Goal: Task Accomplishment & Management: Use online tool/utility

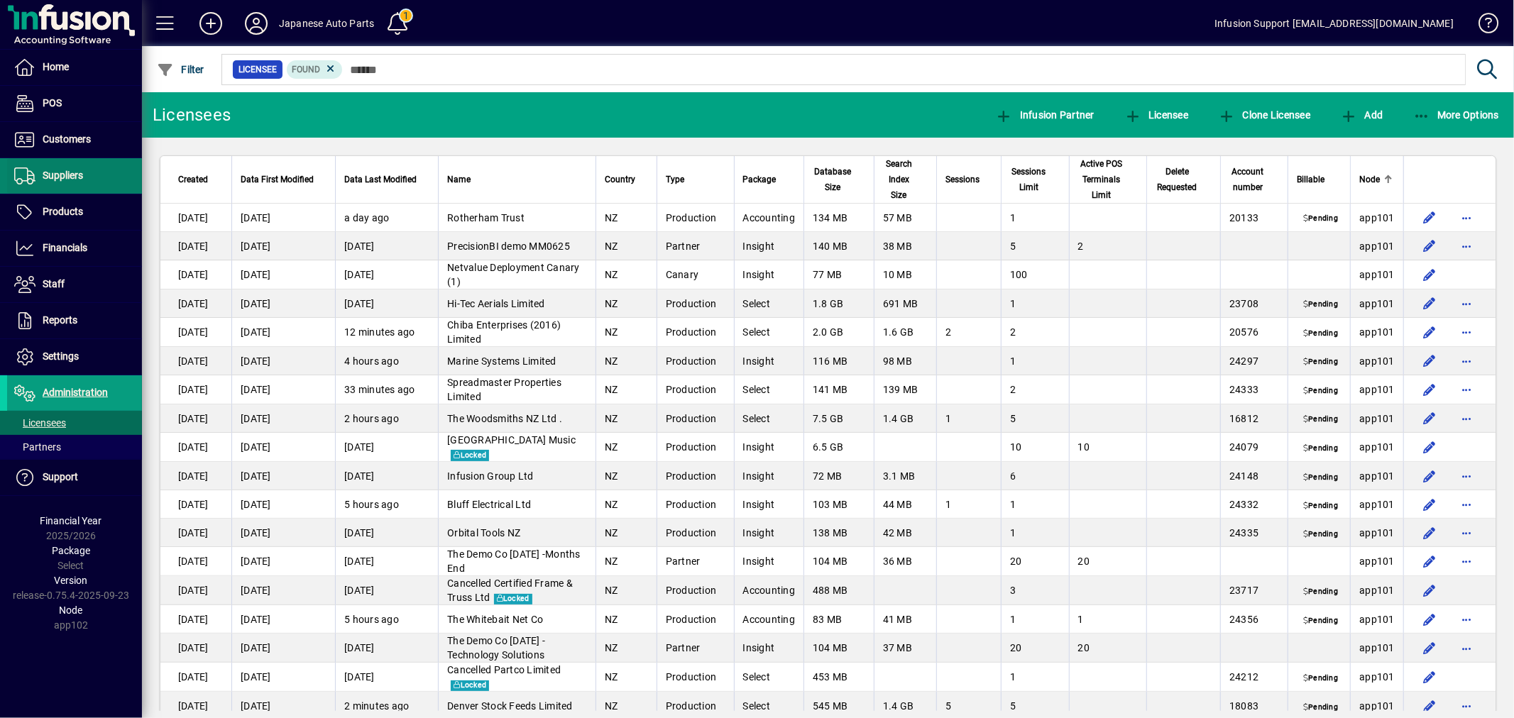
click at [65, 174] on span "Suppliers" at bounding box center [63, 175] width 40 height 11
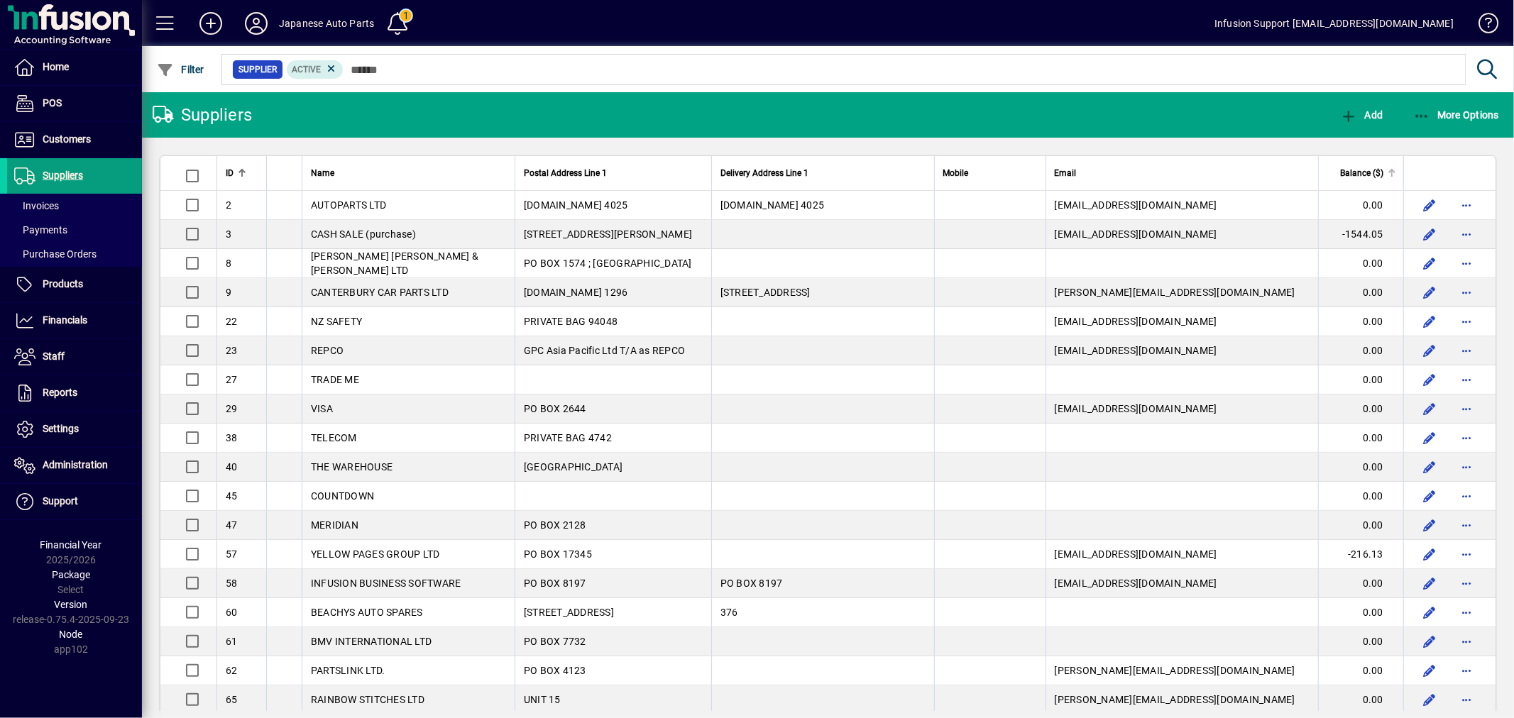
click at [1368, 165] on span "Balance ($)" at bounding box center [1361, 173] width 43 height 16
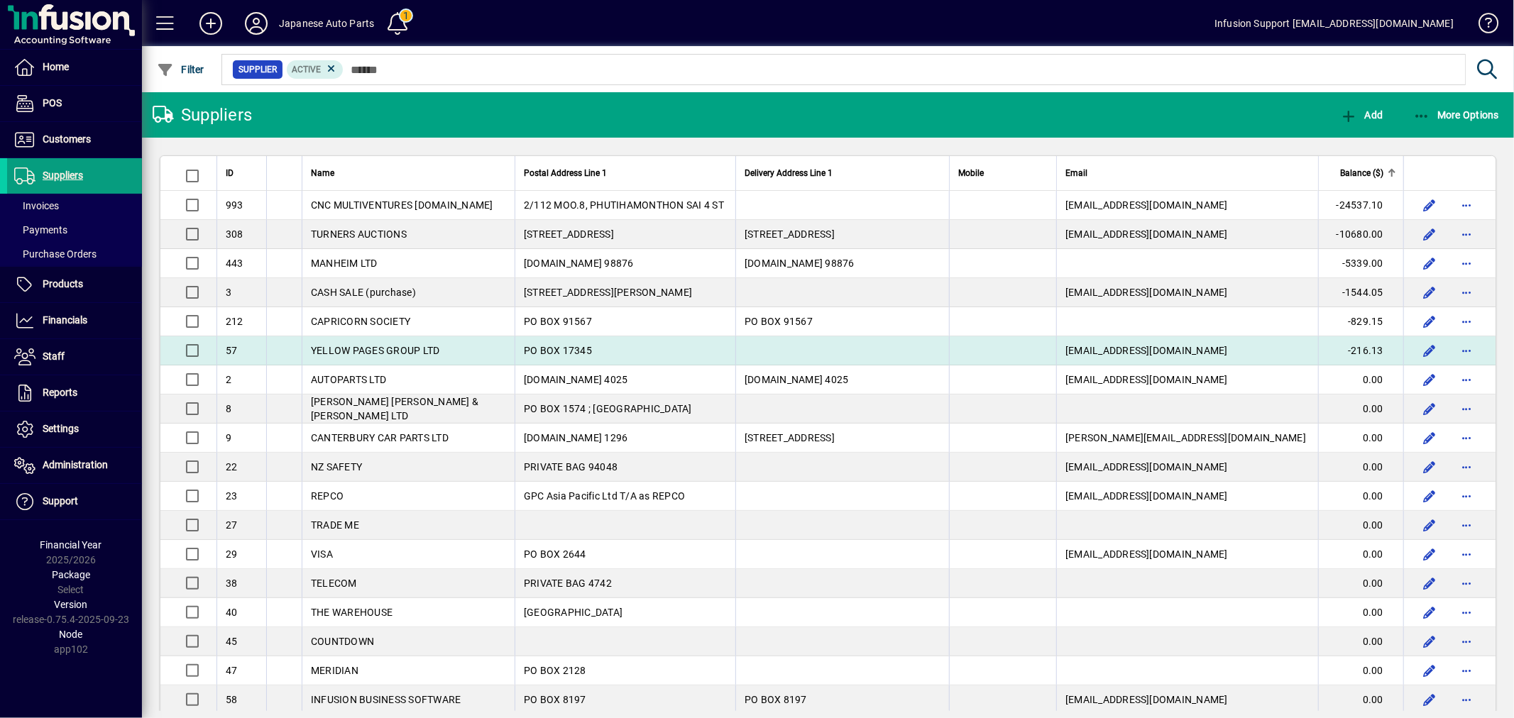
drag, startPoint x: 221, startPoint y: 171, endPoint x: 1379, endPoint y: 343, distance: 1170.8
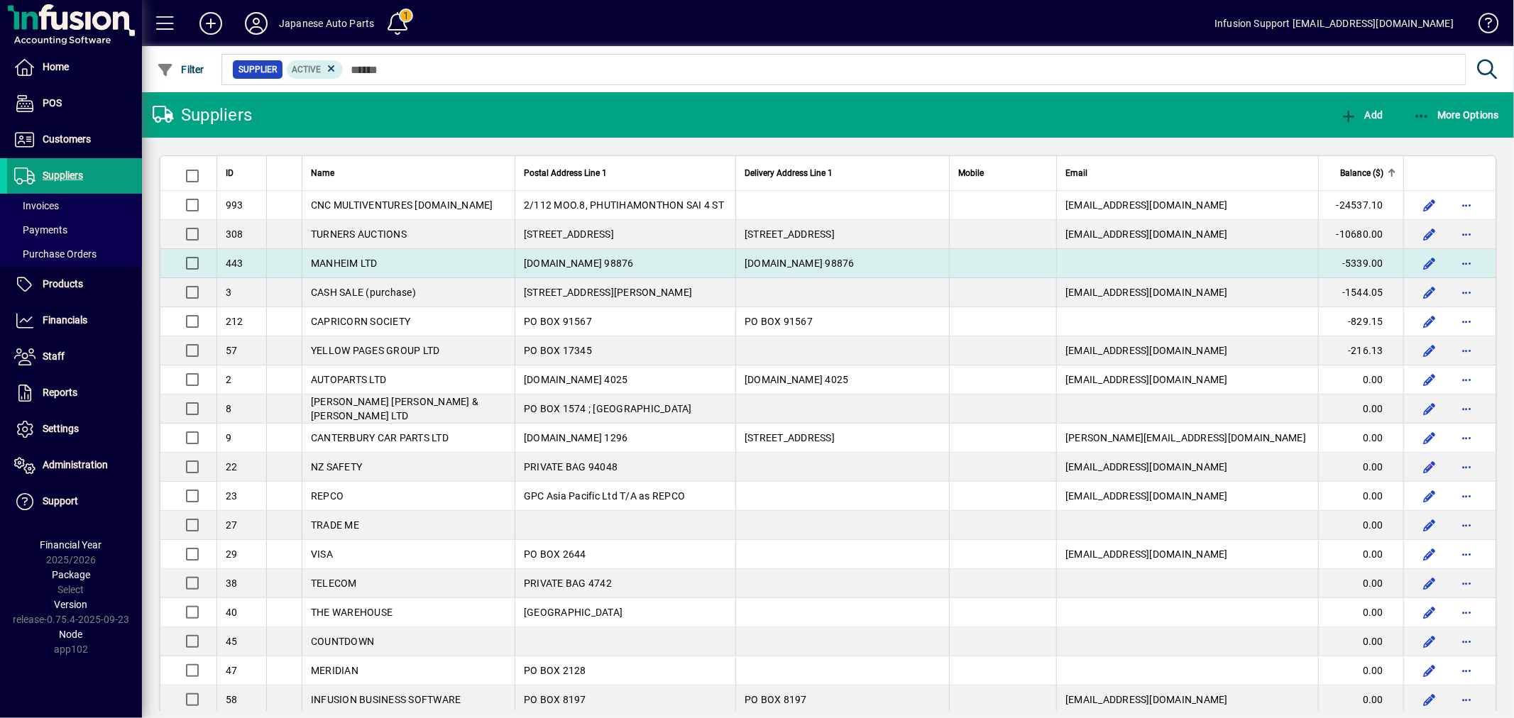
copy table "ID Name Postal Address Line 1 Delivery Address Line 1 Mobile Email Balance ($) …"
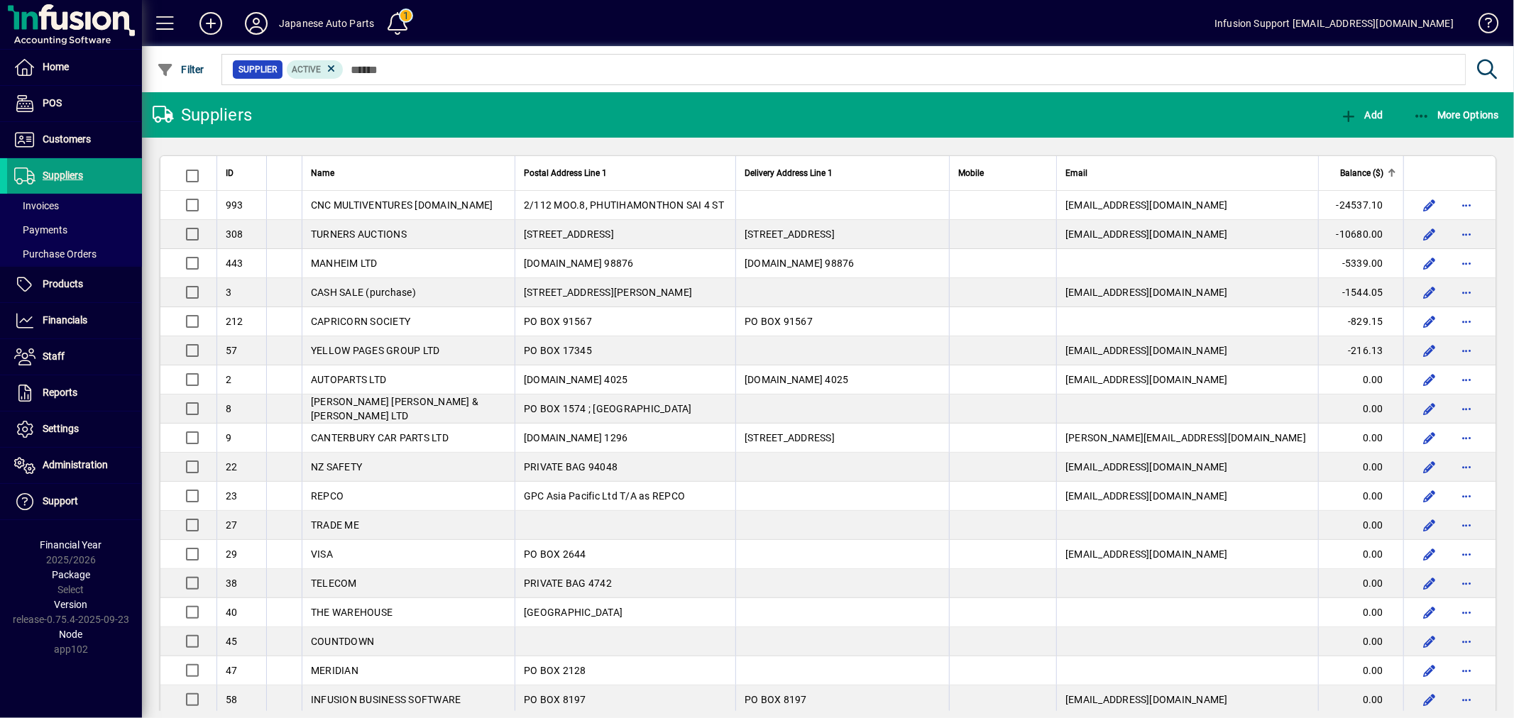
drag, startPoint x: 566, startPoint y: 122, endPoint x: 429, endPoint y: 93, distance: 140.7
click at [566, 122] on mat-toolbar-row "Suppliers Add More Options" at bounding box center [828, 114] width 1372 height 45
click at [1450, 112] on span "More Options" at bounding box center [1456, 114] width 87 height 11
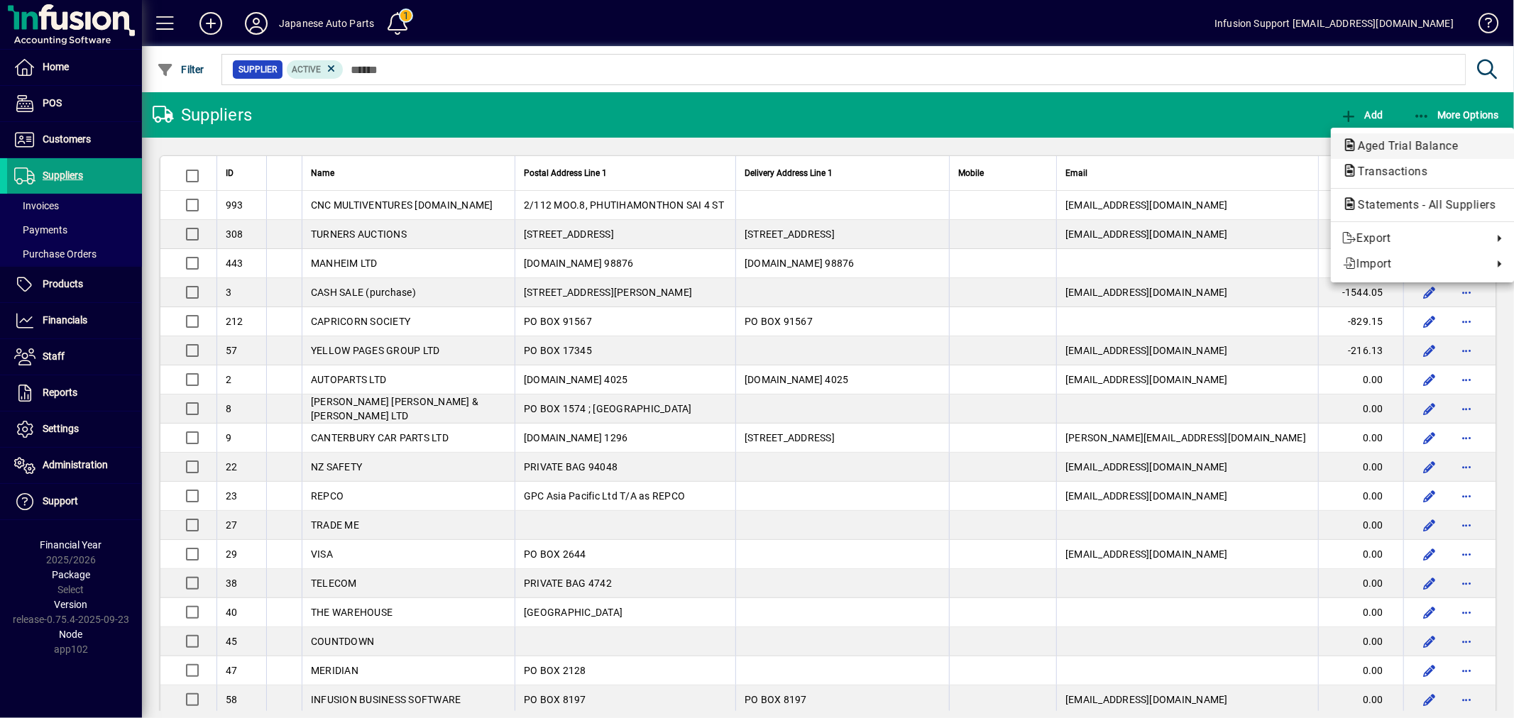
click at [1423, 142] on span "Aged Trial Balance" at bounding box center [1403, 145] width 123 height 13
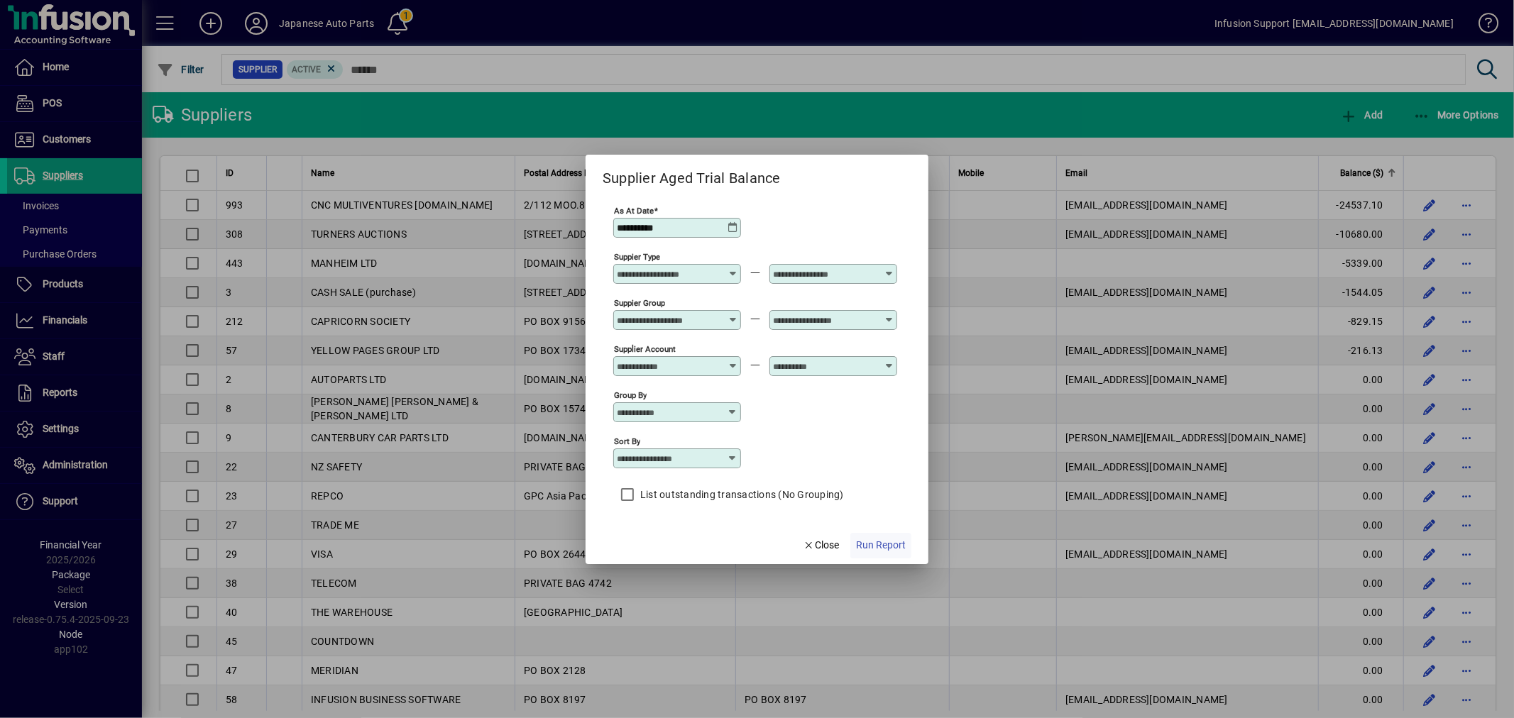
click at [878, 537] on span "button" at bounding box center [880, 546] width 61 height 34
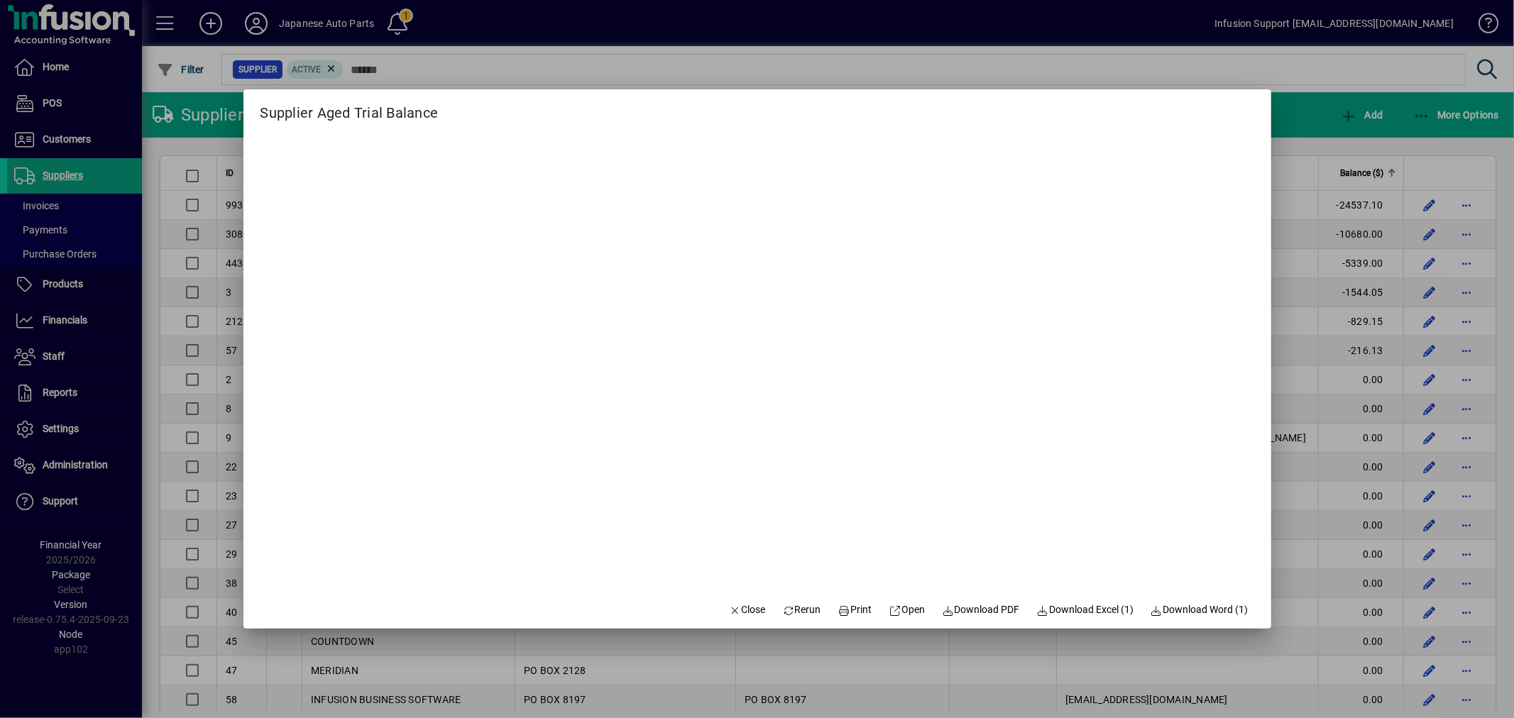
drag, startPoint x: 920, startPoint y: 586, endPoint x: 832, endPoint y: 587, distance: 88.7
click at [822, 585] on mat-dialog-content at bounding box center [756, 357] width 1027 height 467
click at [1055, 607] on span "Download Excel (1)" at bounding box center [1085, 609] width 97 height 15
click at [732, 599] on span "button" at bounding box center [747, 610] width 48 height 34
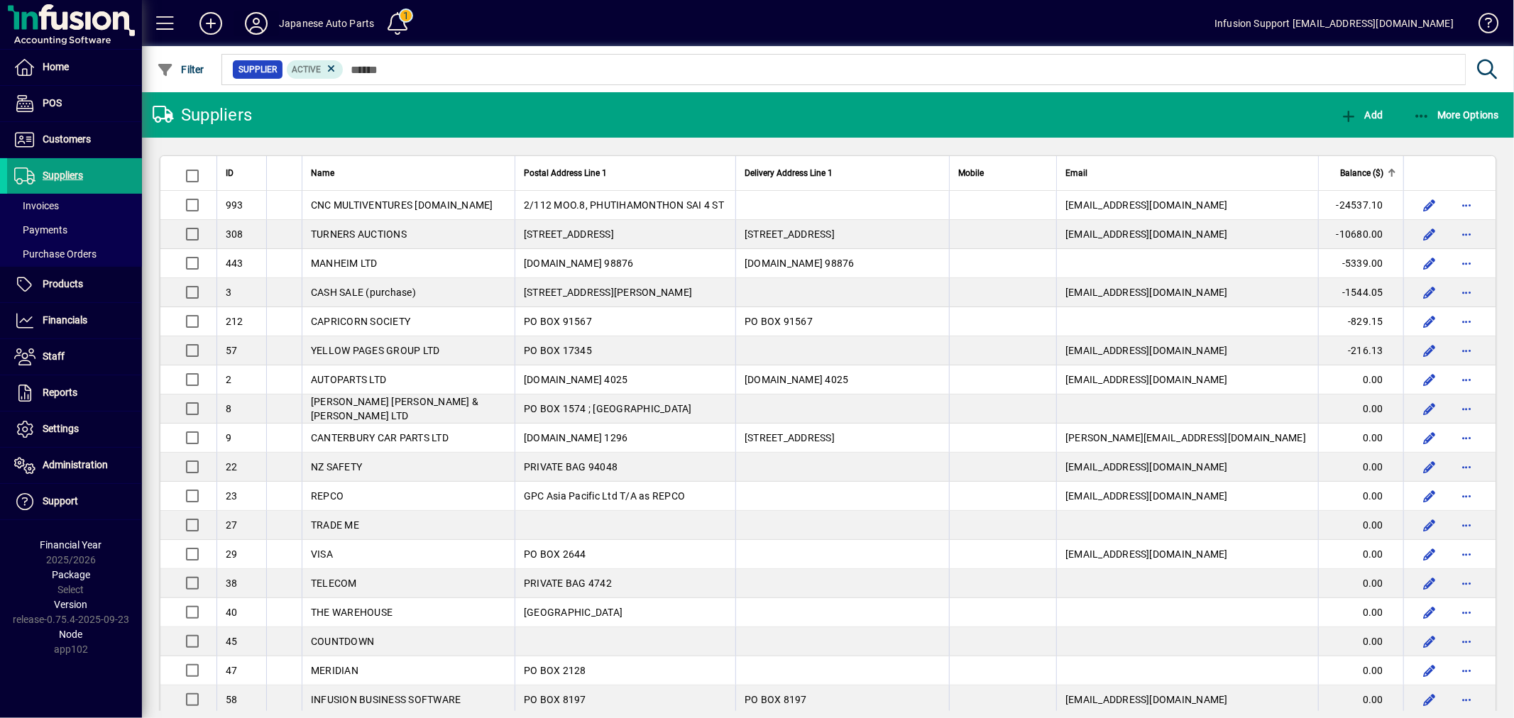
click at [251, 19] on icon at bounding box center [256, 23] width 28 height 23
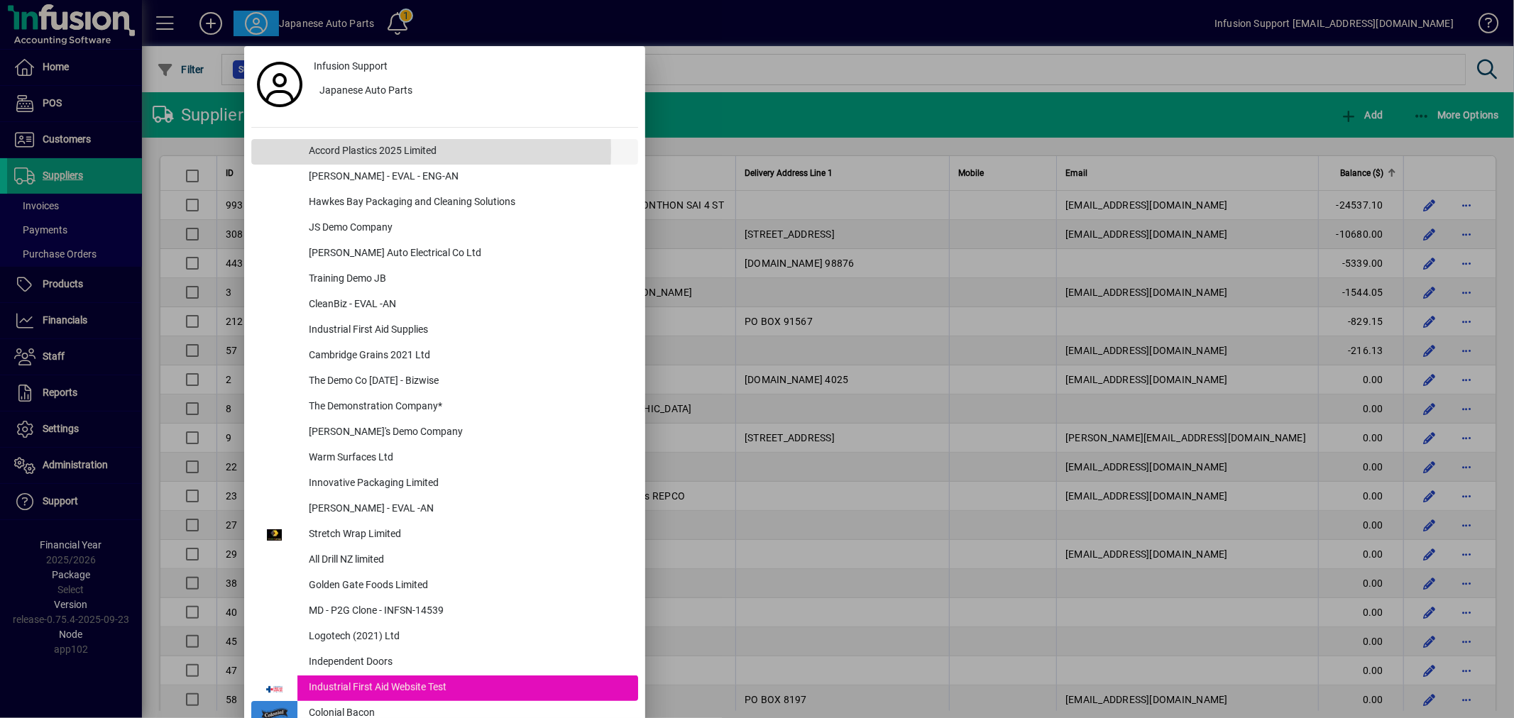
click at [375, 150] on div "Accord Plastics 2025 Limited" at bounding box center [467, 152] width 341 height 26
